Goal: Check status: Check status

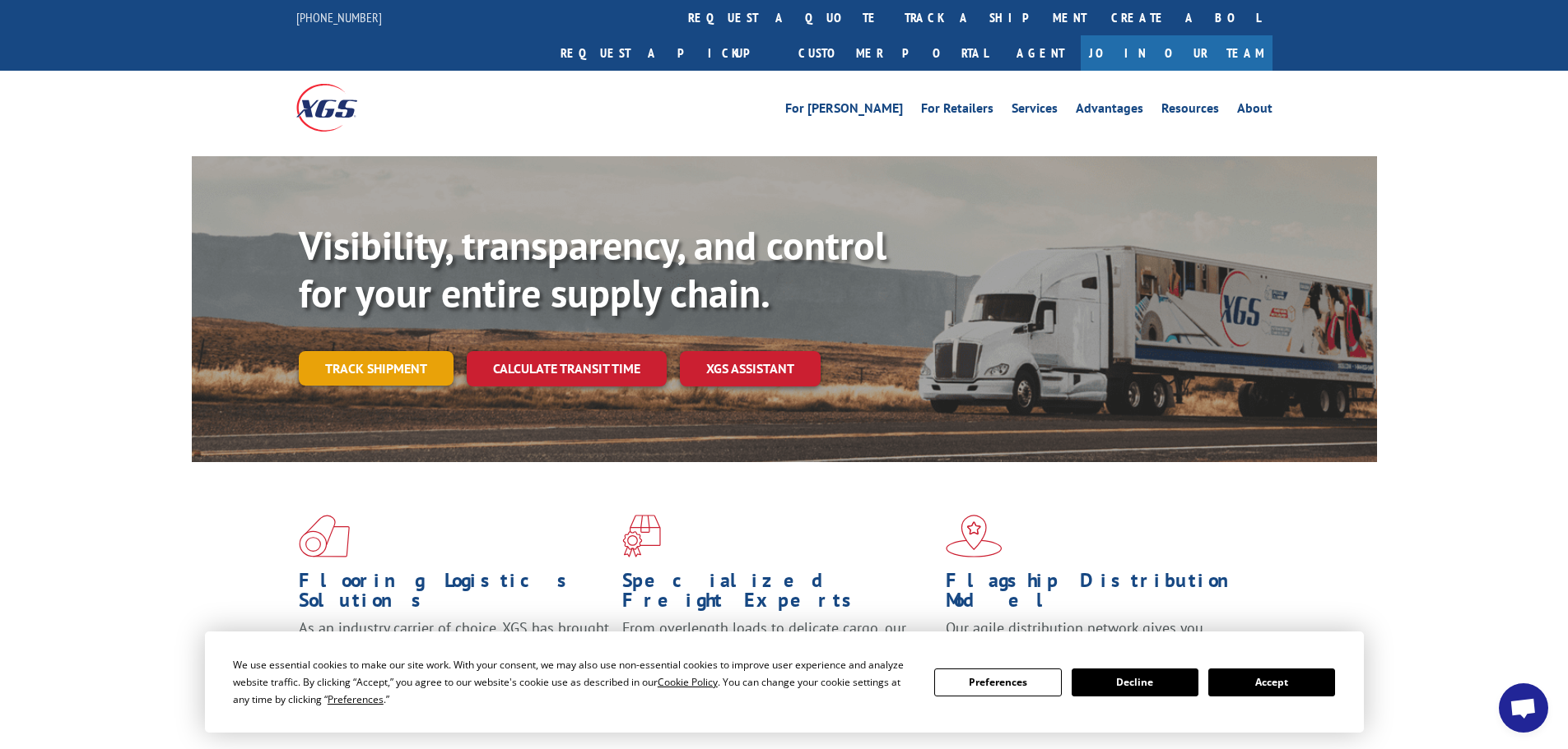
click at [400, 351] on link "Track shipment" at bounding box center [376, 369] width 155 height 34
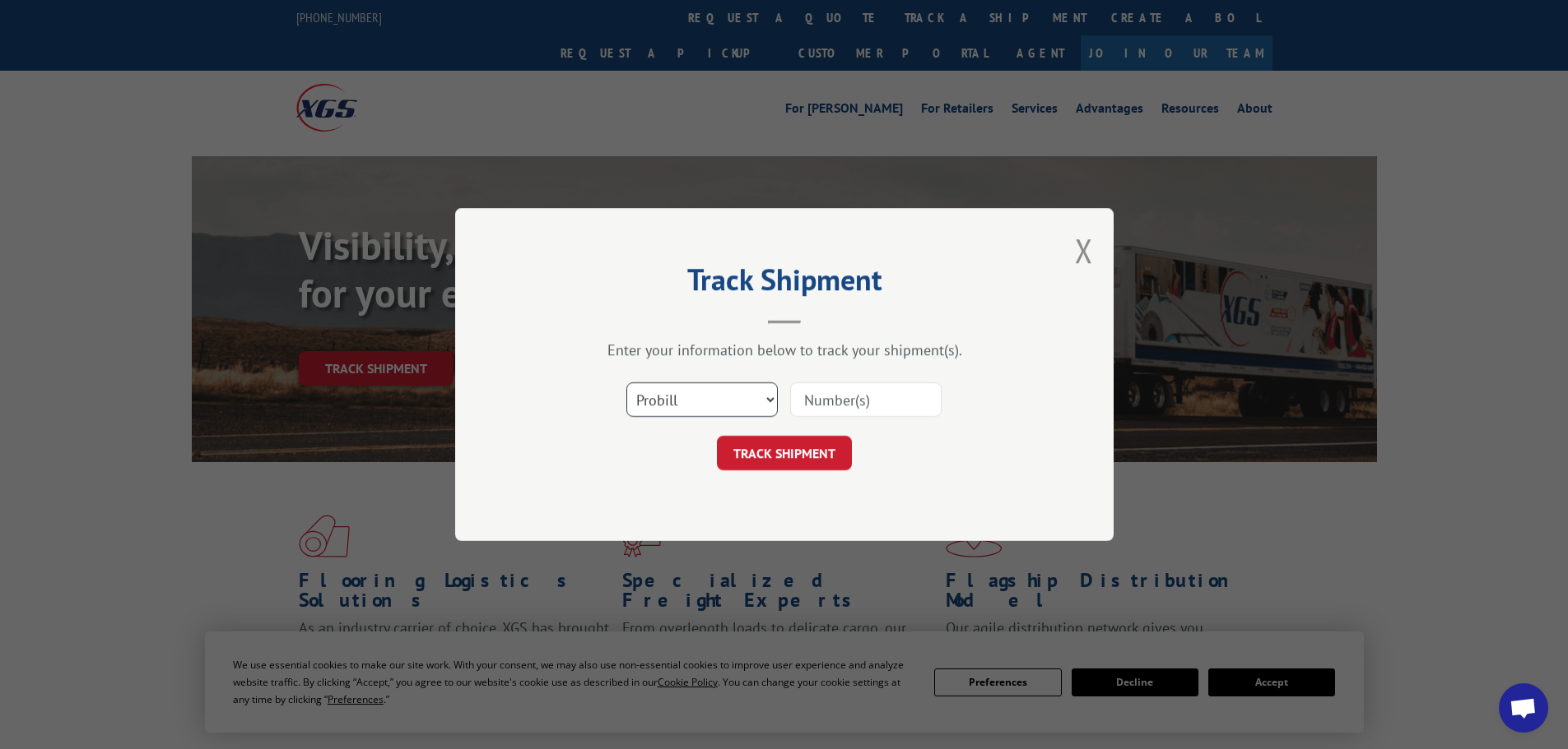
click at [766, 403] on select "Select category... Probill BOL PO" at bounding box center [701, 399] width 151 height 34
select select "bol"
click at [626, 382] on select "Select category... Probill BOL PO" at bounding box center [701, 399] width 151 height 34
paste input "7055116"
type input "7055116"
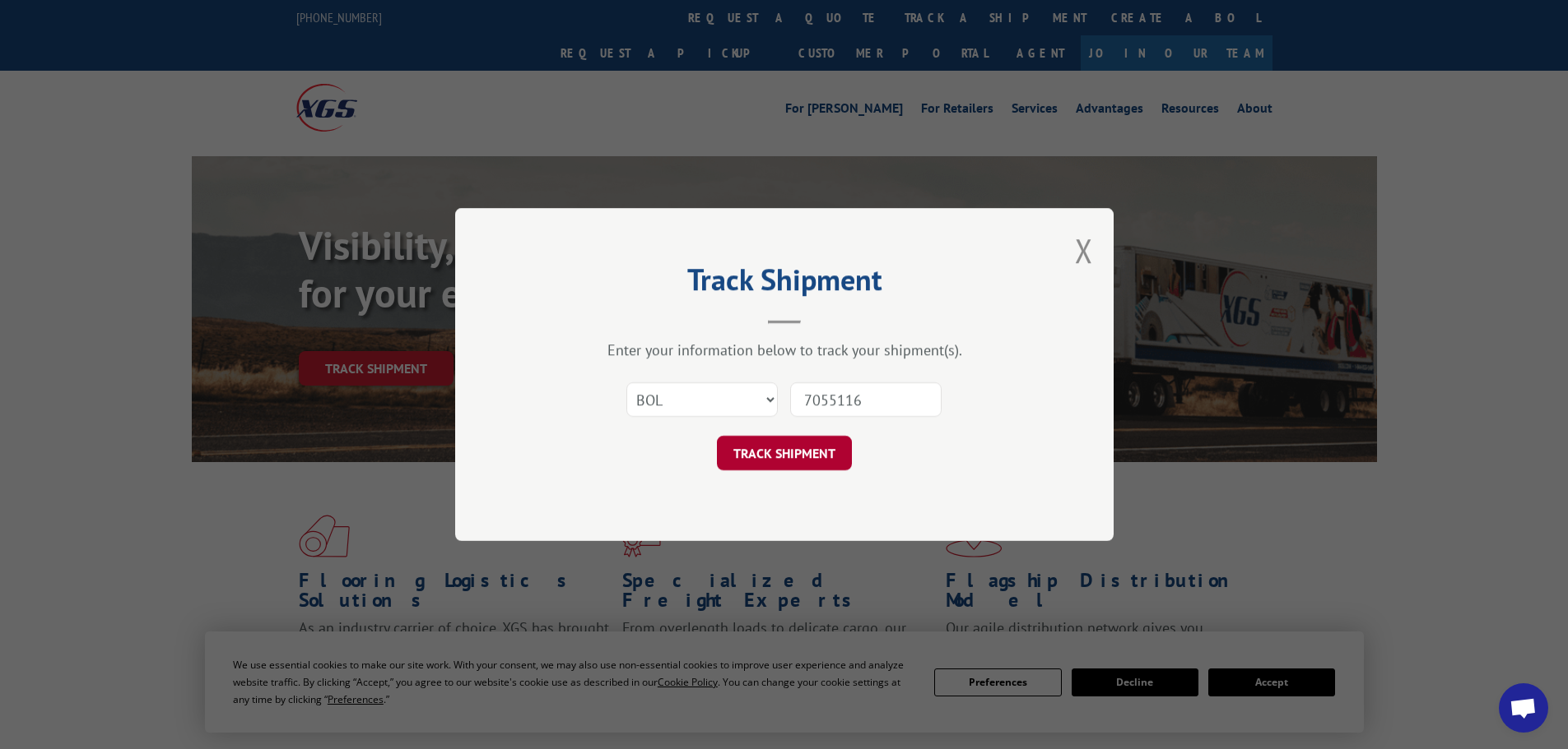
click at [796, 453] on button "TRACK SHIPMENT" at bounding box center [784, 453] width 135 height 34
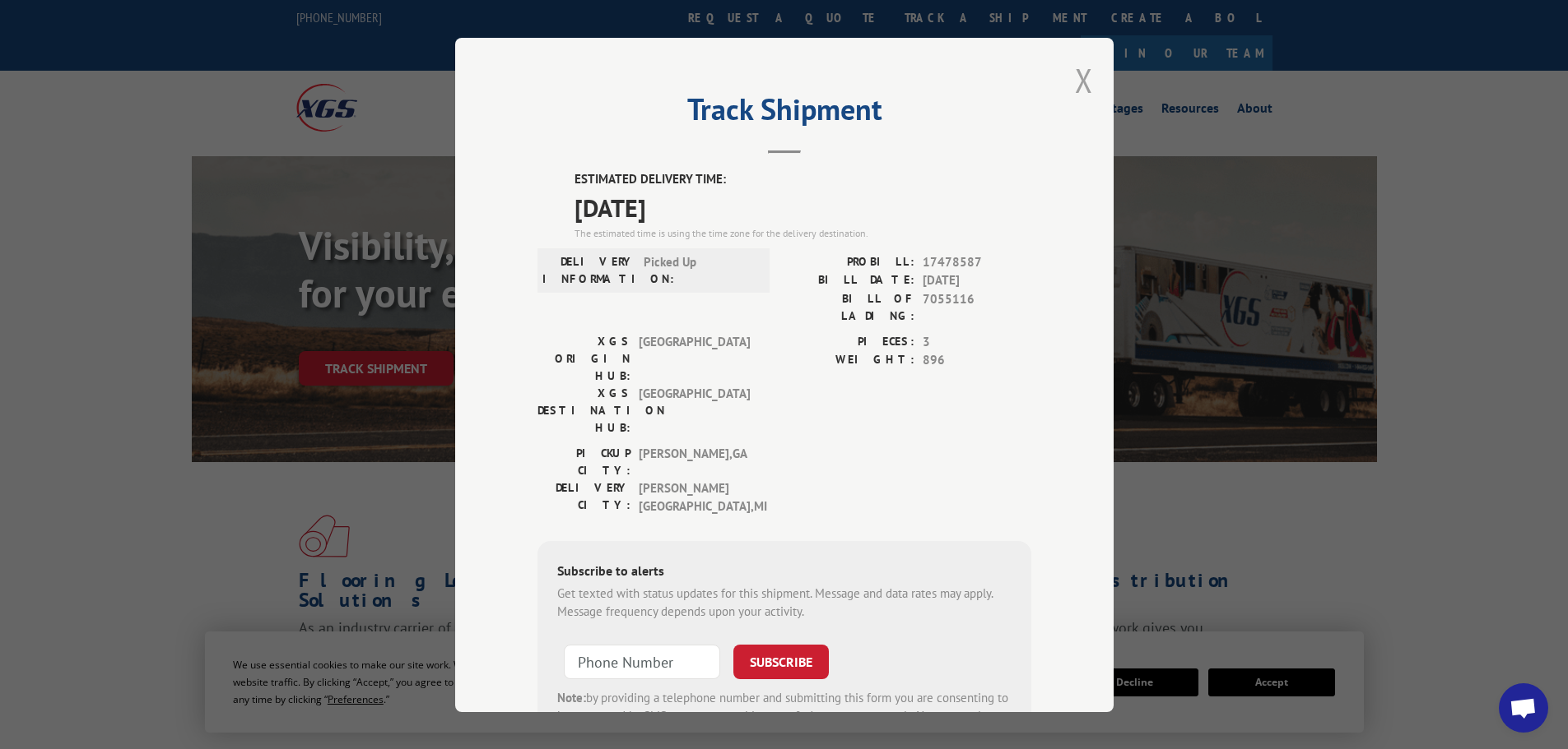
click at [1074, 76] on button "Close modal" at bounding box center [1083, 80] width 18 height 44
